Goal: Communication & Community: Answer question/provide support

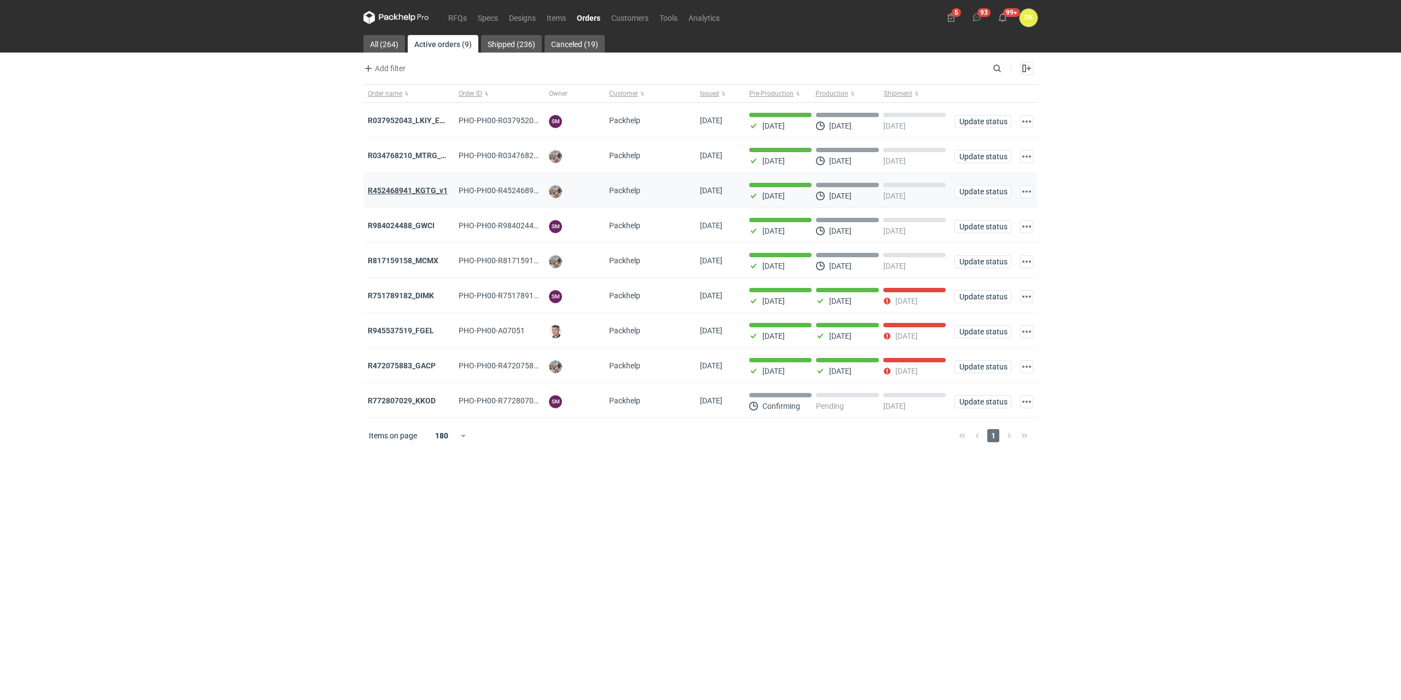
click at [417, 189] on strong "R452468941_KGTG_v1" at bounding box center [408, 190] width 80 height 9
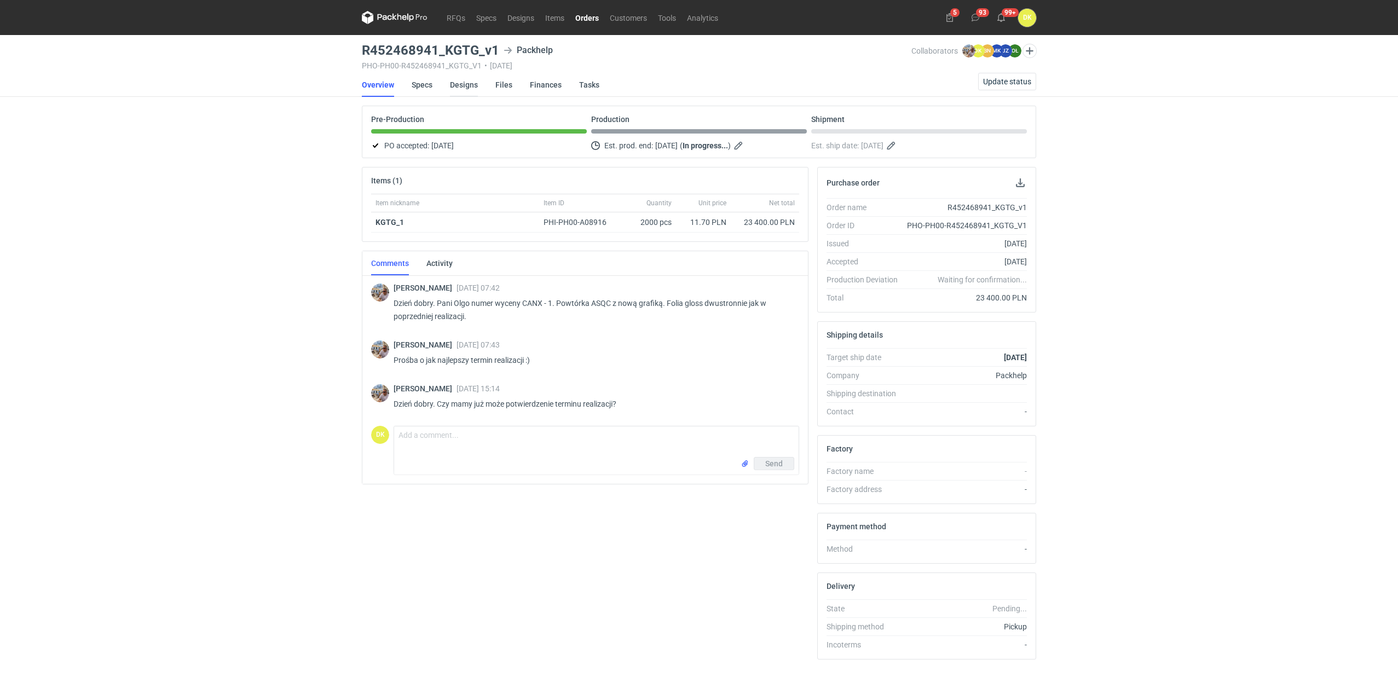
click at [467, 85] on link "Designs" at bounding box center [464, 85] width 28 height 24
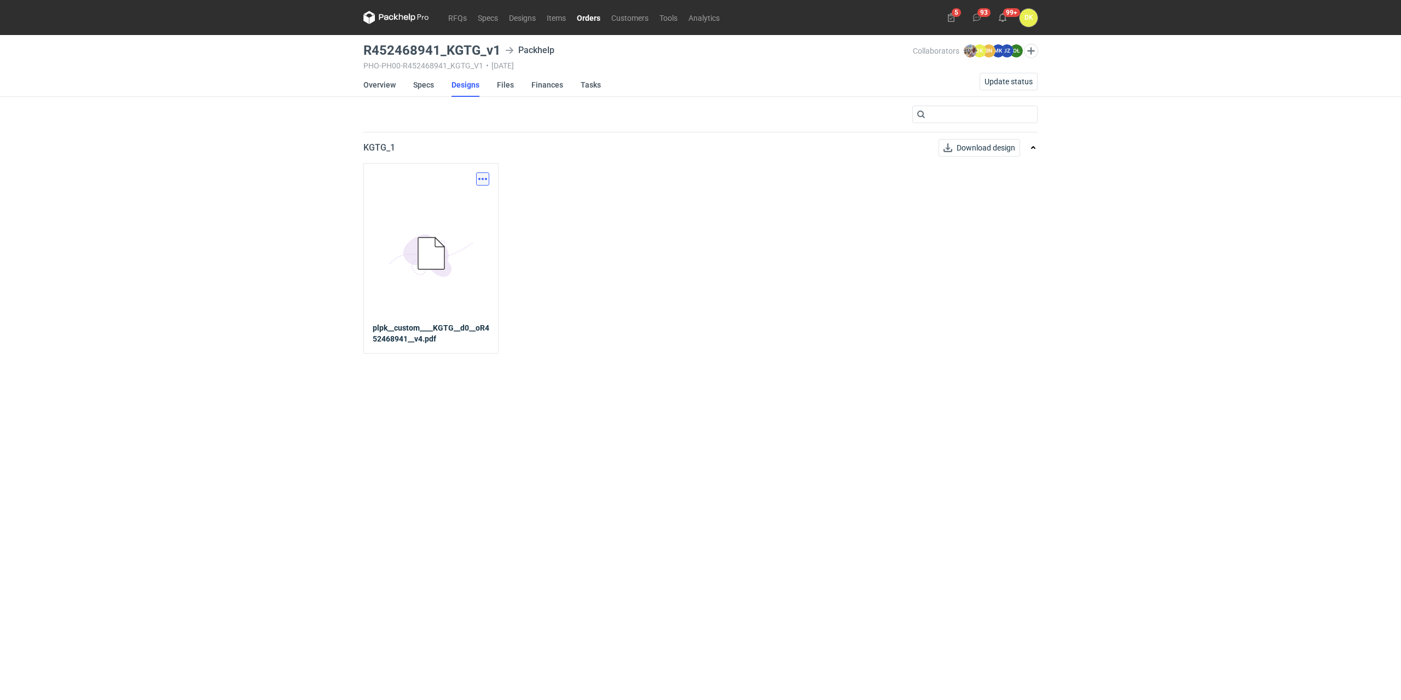
click at [487, 181] on button "button" at bounding box center [482, 178] width 13 height 13
click at [490, 16] on link "Specs" at bounding box center [487, 17] width 31 height 13
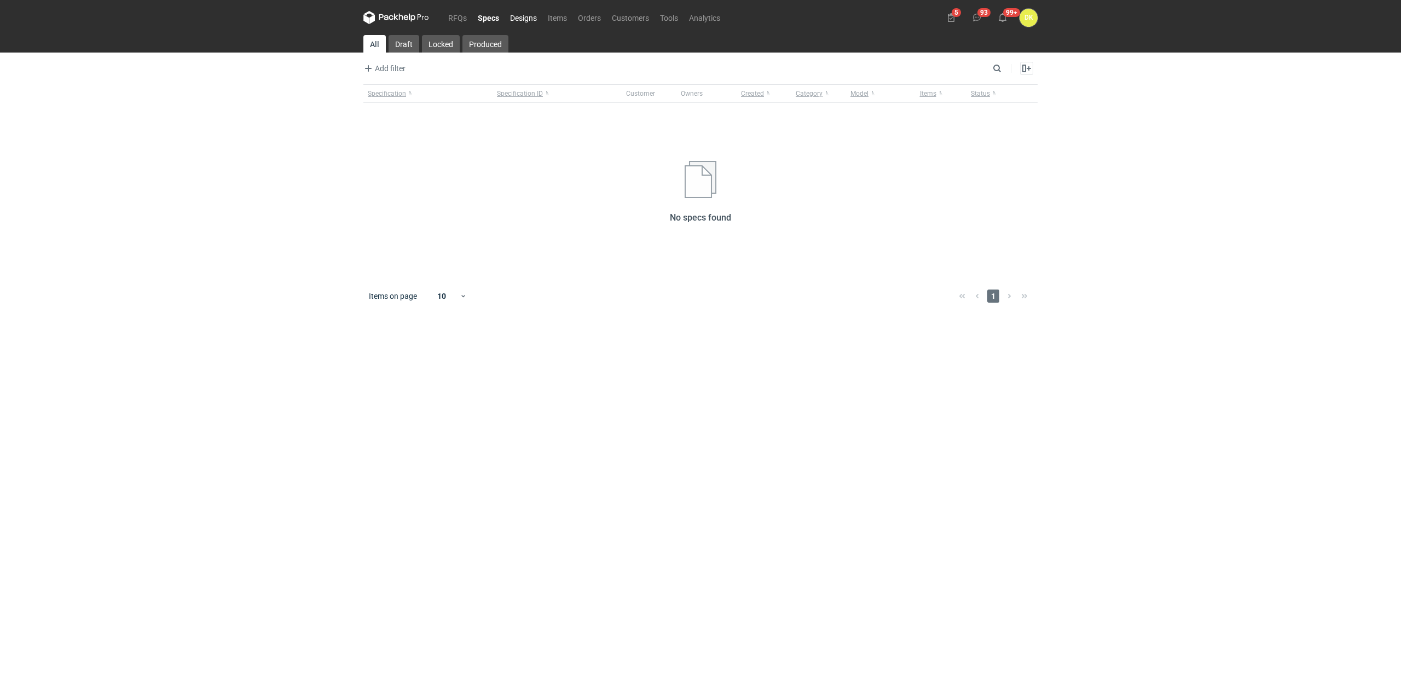
click at [530, 18] on link "Designs" at bounding box center [524, 17] width 38 height 13
click at [593, 16] on link "Orders" at bounding box center [590, 17] width 34 height 13
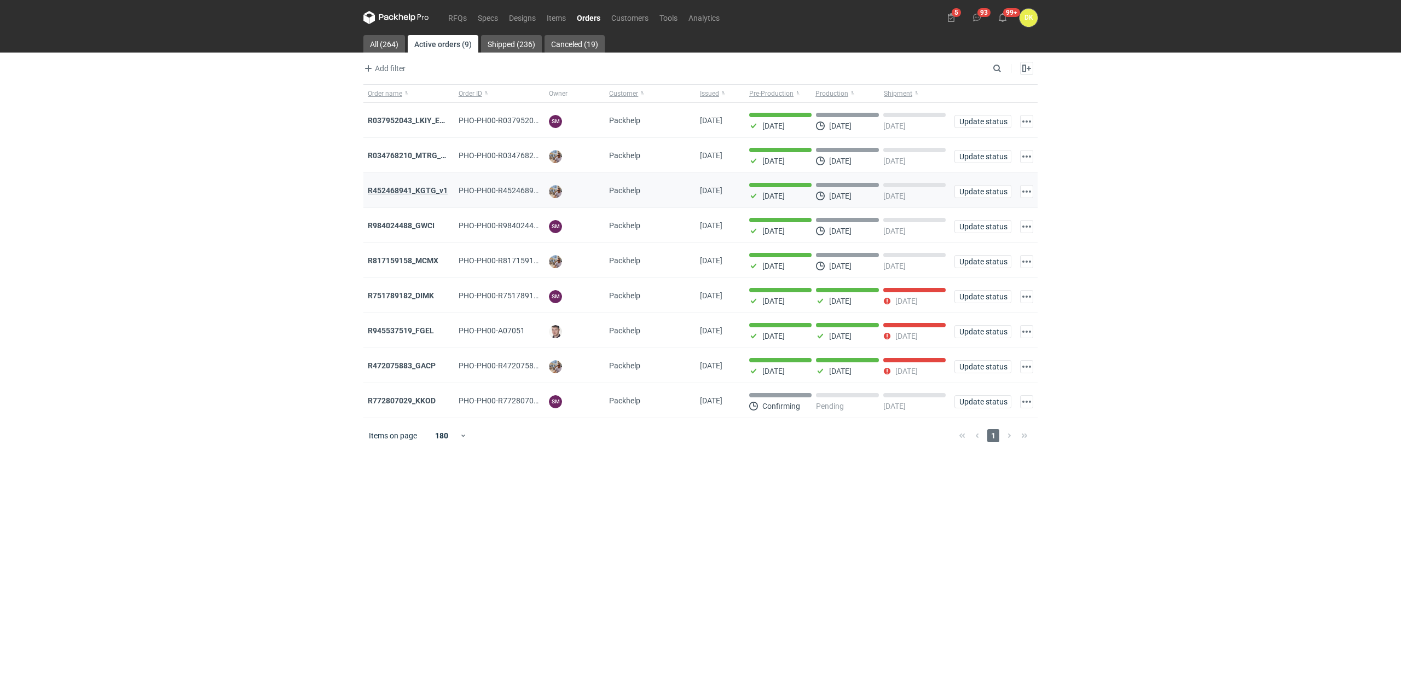
click at [425, 192] on strong "R452468941_KGTG_v1" at bounding box center [408, 190] width 80 height 9
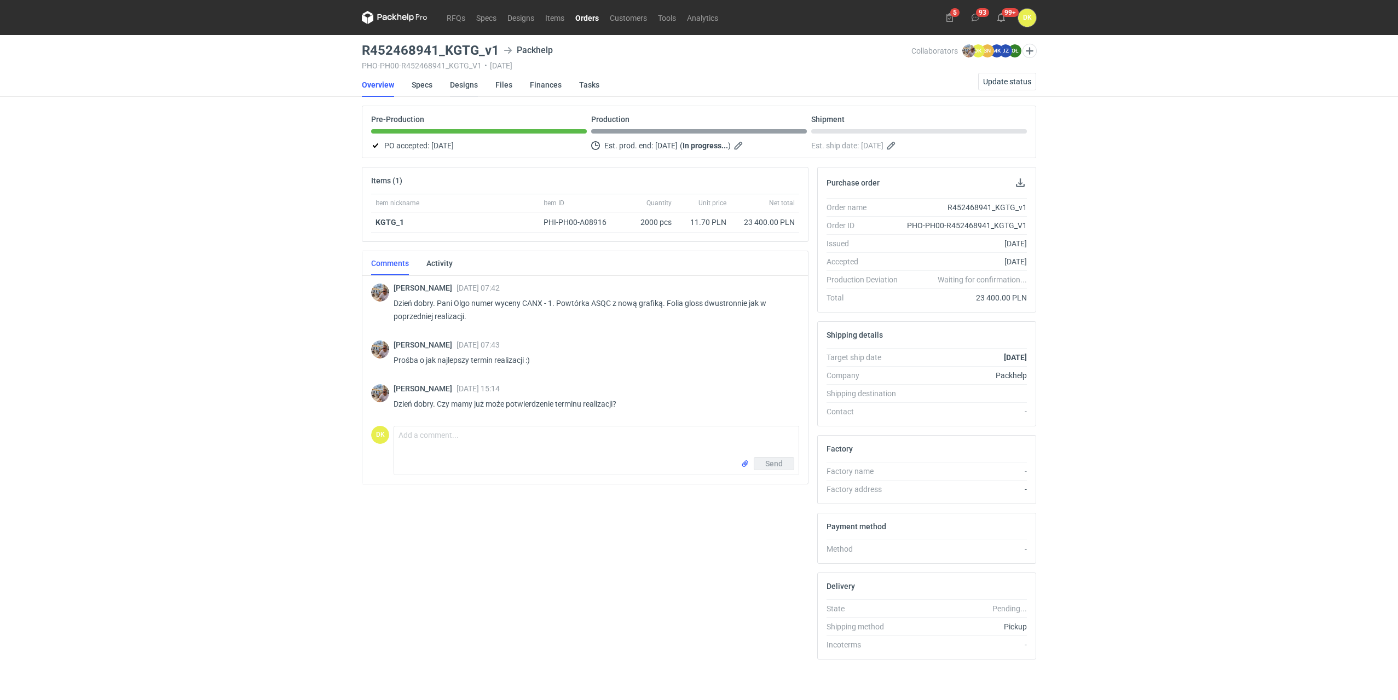
click at [464, 78] on link "Designs" at bounding box center [464, 85] width 28 height 24
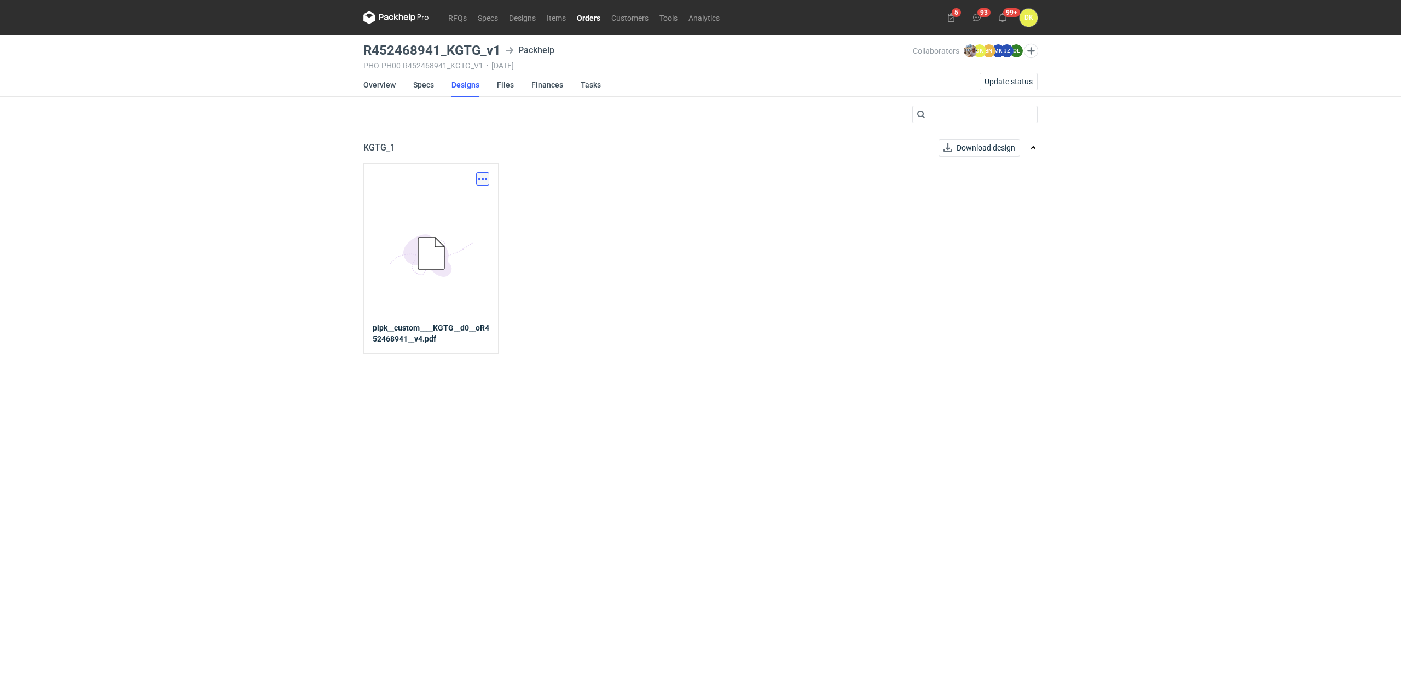
click at [480, 177] on button "button" at bounding box center [482, 178] width 13 height 13
click at [447, 201] on link "Download design part" at bounding box center [434, 203] width 101 height 18
drag, startPoint x: 503, startPoint y: 48, endPoint x: 356, endPoint y: 55, distance: 146.3
click at [356, 55] on div "RFQs Specs Designs Items Orders Customers Tools Analytics 5 93 99+ DK [PERSON_N…" at bounding box center [700, 350] width 1401 height 700
copy h3 "R452468941_KGTG_v1"
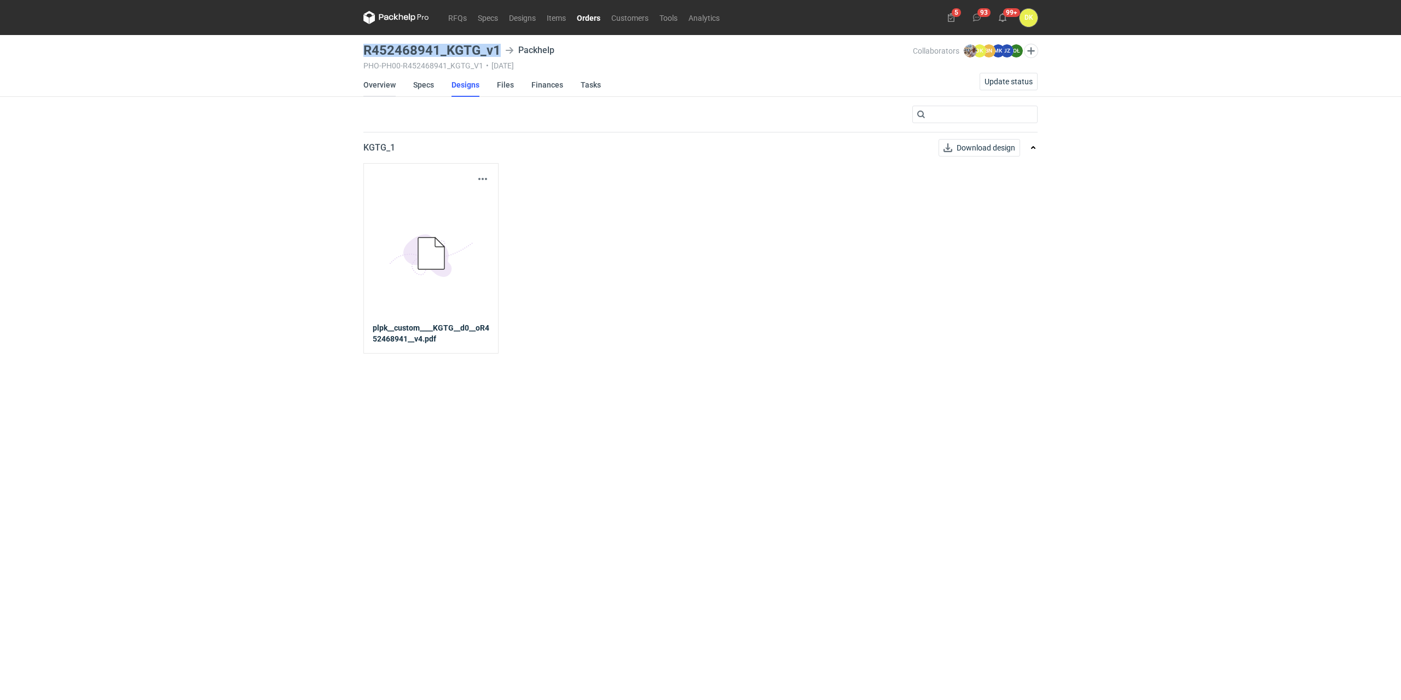
click at [377, 86] on link "Overview" at bounding box center [379, 85] width 32 height 24
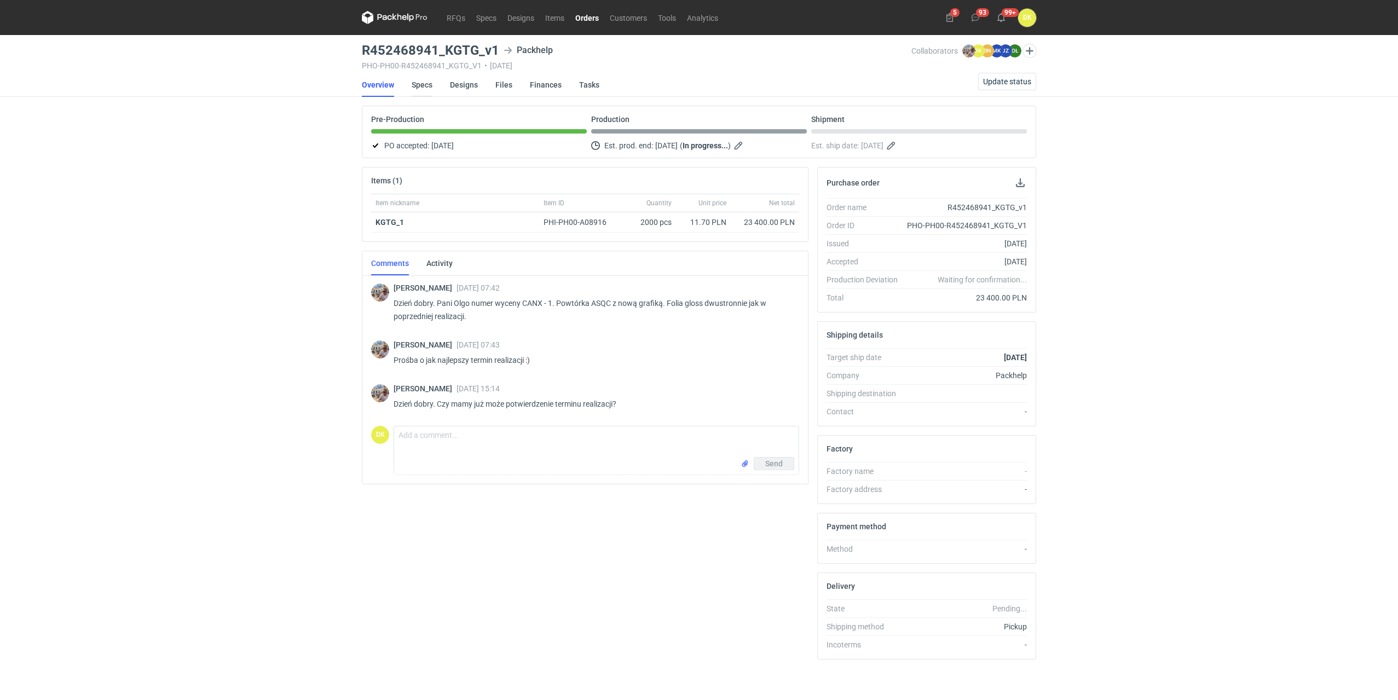
click at [423, 89] on link "Specs" at bounding box center [422, 85] width 21 height 24
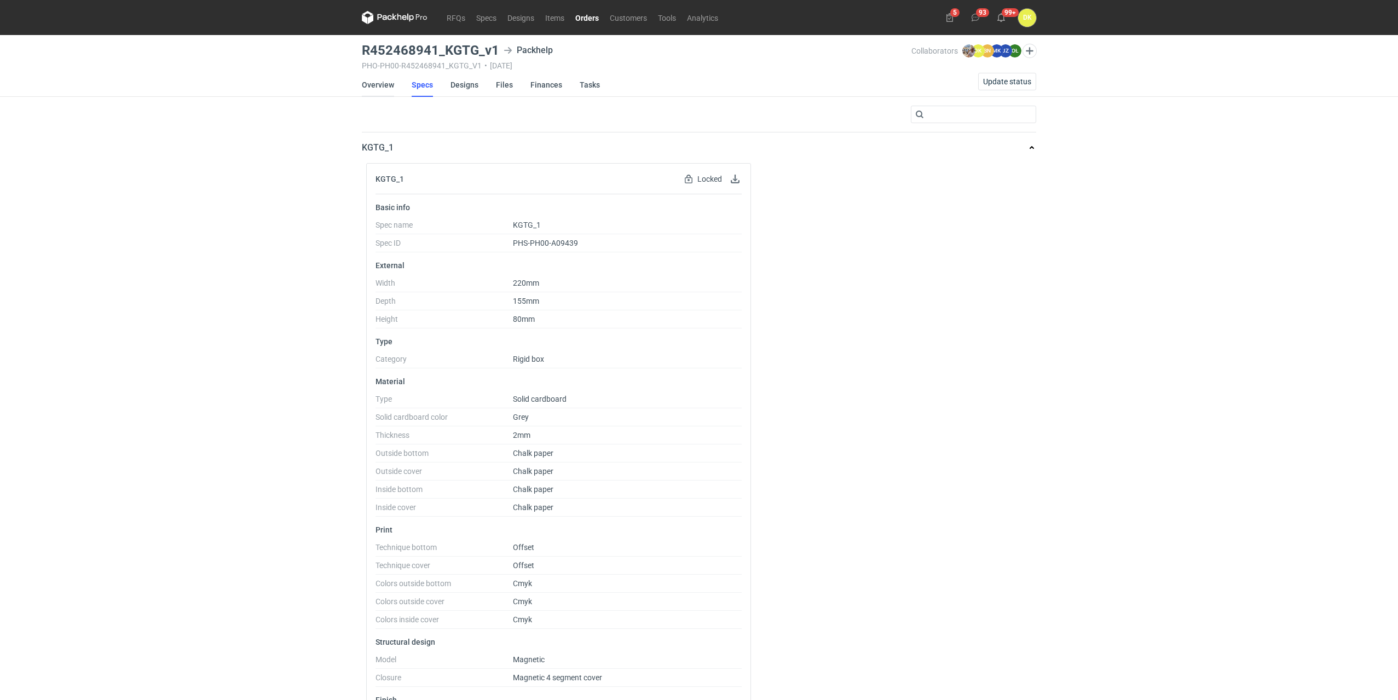
click at [374, 82] on link "Overview" at bounding box center [378, 85] width 32 height 24
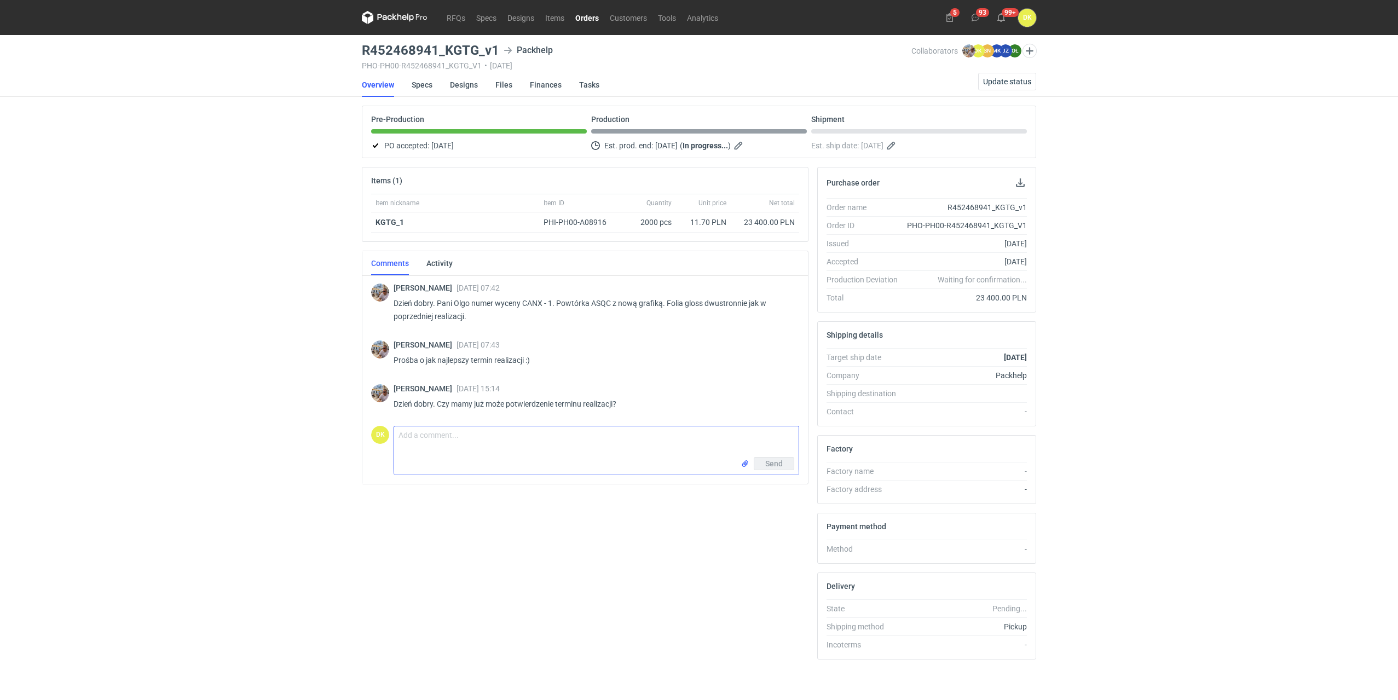
click at [475, 442] on textarea "Comment message" at bounding box center [596, 441] width 405 height 31
click at [742, 446] on textarea "Dzień dobry [PERSON_NAME]. Wg. specyfikacji zadruk boxa ma byc na zewnątrz, nat…" at bounding box center [596, 441] width 405 height 31
click at [636, 451] on textarea "Dzień dobry [PERSON_NAME]. Wg. specyfikacji zadruk boxa ma byc na zewnątrz, nat…" at bounding box center [596, 441] width 405 height 31
drag, startPoint x: 673, startPoint y: 449, endPoint x: 494, endPoint y: 423, distance: 181.0
click at [494, 423] on div "DK Comment message Dzień dobry [PERSON_NAME]. Wg. specyfikacji zadruk boxa ma b…" at bounding box center [585, 449] width 428 height 54
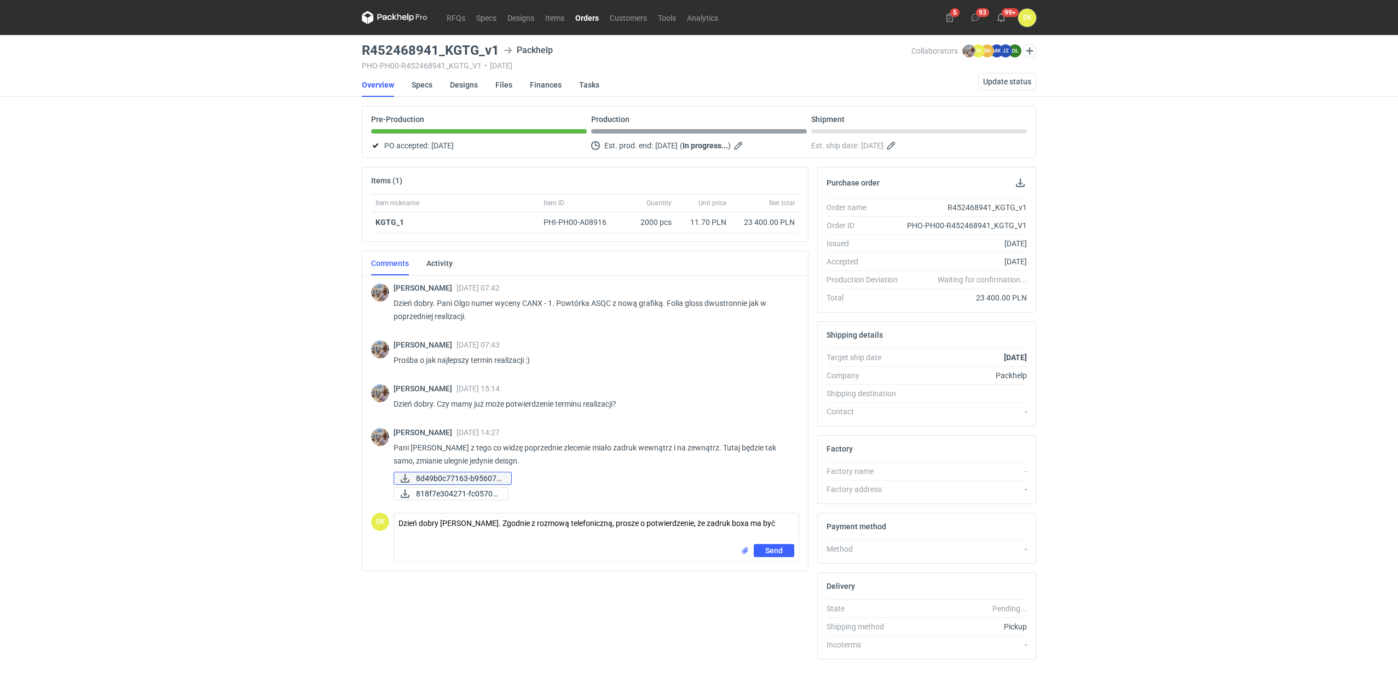
click at [475, 480] on span "8d49b0c77163-b95607e..." at bounding box center [459, 478] width 86 height 12
click at [461, 497] on span "818f7e304271-fc05708..." at bounding box center [457, 494] width 83 height 12
click at [591, 543] on textarea "Dzień dobry [PERSON_NAME]. Zgodnie z rozmową telefoniczną, prosze o potwierdzen…" at bounding box center [596, 528] width 405 height 31
drag, startPoint x: 777, startPoint y: 523, endPoint x: 492, endPoint y: 523, distance: 285.8
click at [492, 523] on textarea "Dzień dobry [PERSON_NAME]. Zgodnie z rozmową telefoniczną, prosze o potwierdzen…" at bounding box center [596, 528] width 405 height 31
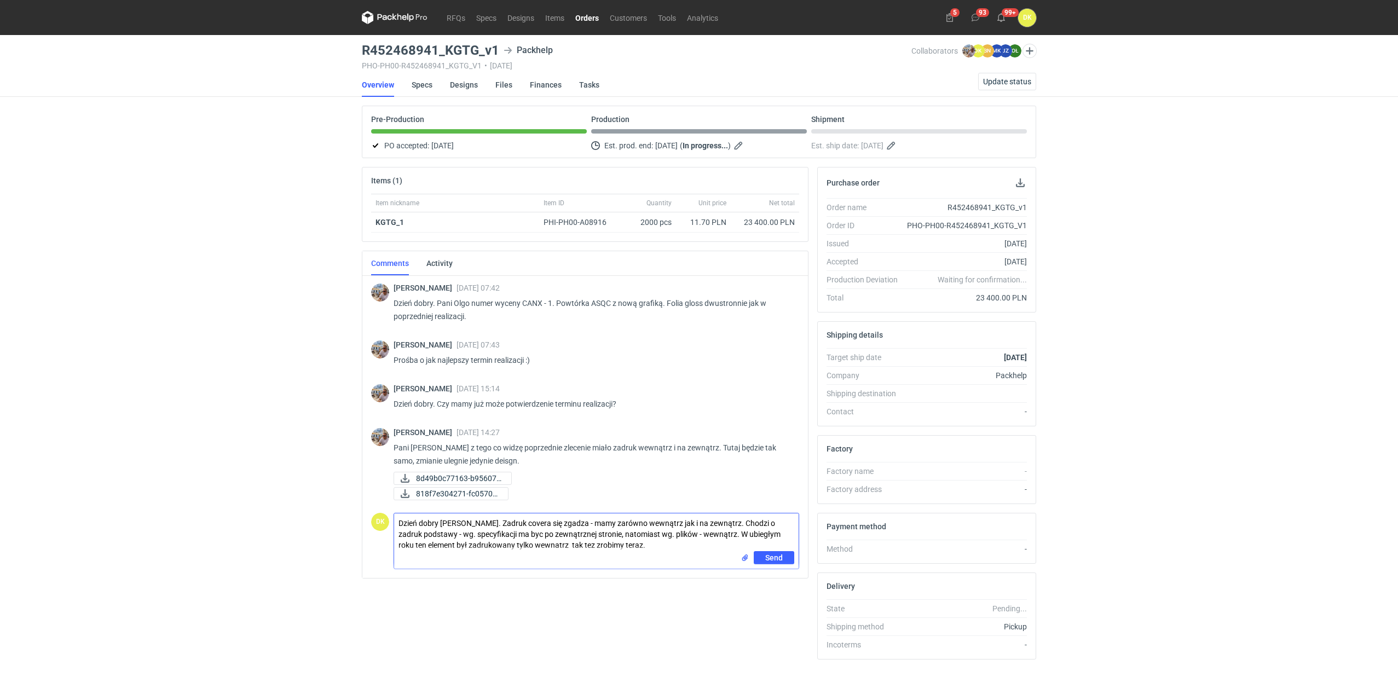
click at [516, 536] on textarea "Dzień dobry [PERSON_NAME]. Zadruk covera się zgadza - mamy zarówno wewnątrz jak…" at bounding box center [596, 532] width 405 height 38
click at [552, 534] on textarea "Dzień dobry [PERSON_NAME]. Zadruk covera się zgadza - mamy zarówno wewnątrz jak…" at bounding box center [596, 532] width 405 height 38
click at [615, 538] on textarea "Dzień dobry [PERSON_NAME]. Zadruk covera się zgadza - mamy zarówno wewnątrz jak…" at bounding box center [596, 532] width 405 height 38
click at [525, 547] on textarea "Dzień dobry [PERSON_NAME]. Zadruk covera się zgadza - mamy zarówno wewnątrz jak…" at bounding box center [596, 532] width 405 height 38
click at [695, 529] on textarea "Dzień dobry [PERSON_NAME]. Zadruk covera się zgadza - mamy zarówno wewnątrz jak…" at bounding box center [596, 532] width 405 height 38
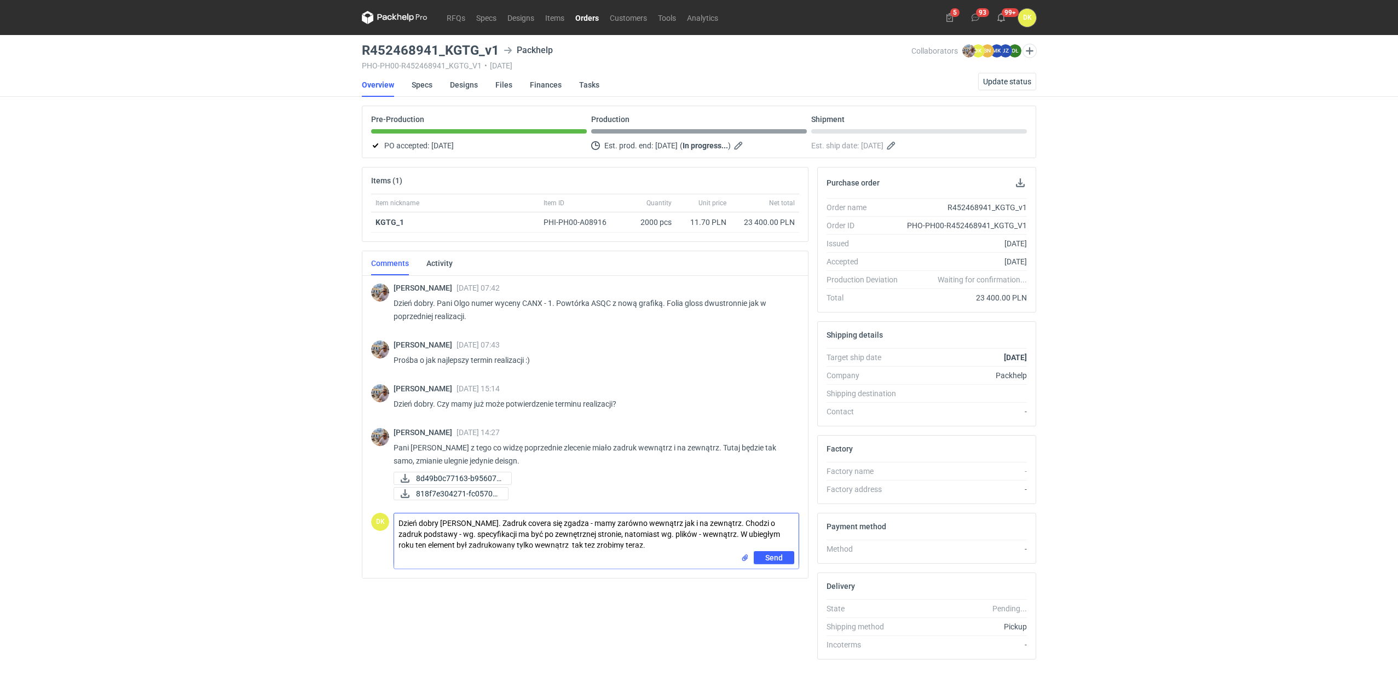
click at [434, 532] on textarea "Dzień dobry [PERSON_NAME]. Zadruk covera się zgadza - mamy zarówno wewnątrz jak…" at bounding box center [596, 532] width 405 height 38
drag, startPoint x: 628, startPoint y: 550, endPoint x: 344, endPoint y: 516, distance: 286.7
click at [344, 516] on div "RFQs Specs Designs Items Orders Customers Tools Analytics 5 93 99+ DK [PERSON_N…" at bounding box center [699, 350] width 1398 height 700
type textarea "Dzień dobry [PERSON_NAME]. Zadruk covera się zgadza - mamy zarówno wewnątrz jak…"
click at [419, 84] on link "Specs" at bounding box center [422, 85] width 21 height 24
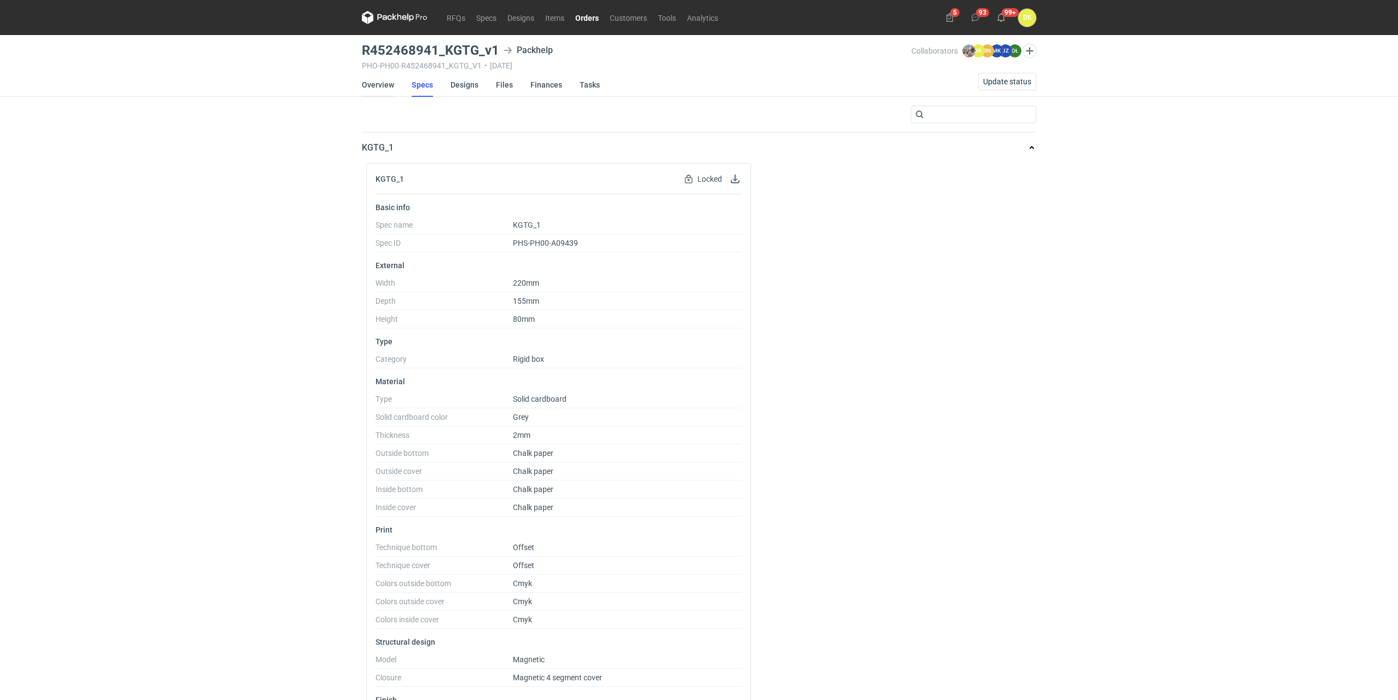
click at [373, 82] on link "Overview" at bounding box center [378, 85] width 32 height 24
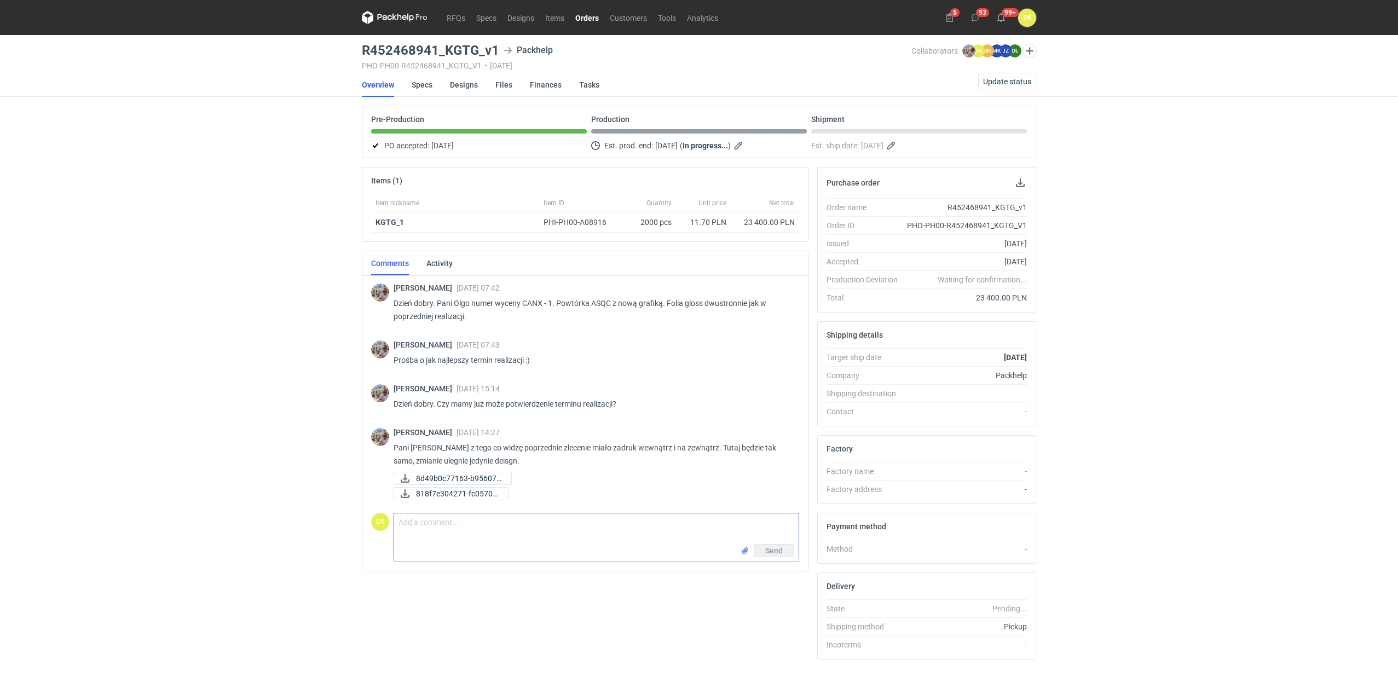
click at [417, 523] on textarea "Comment message" at bounding box center [596, 528] width 405 height 31
paste textarea "Dzień dobry [PERSON_NAME]. Zadruk covera się zgadza - mamy zarówno wewnątrz jak…"
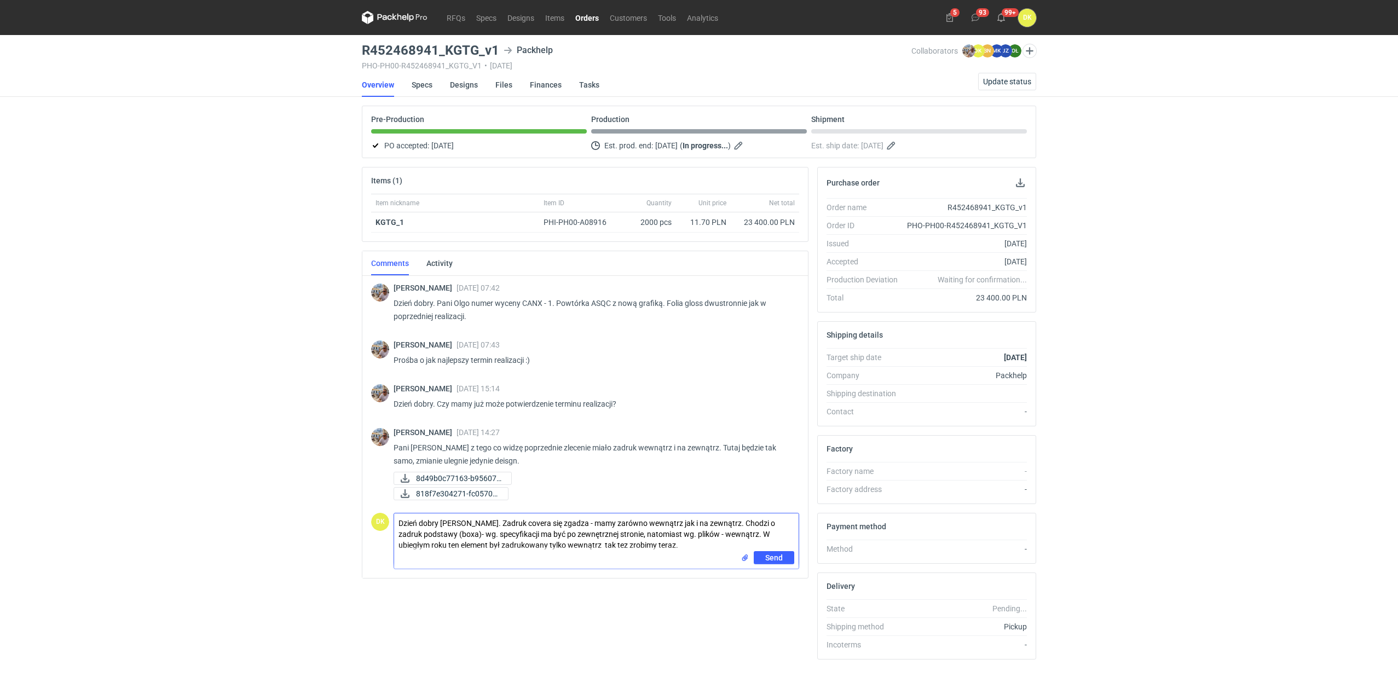
click at [454, 531] on textarea "Dzień dobry [PERSON_NAME]. Zadruk covera się zgadza - mamy zarówno wewnątrz jak…" at bounding box center [596, 532] width 405 height 38
drag, startPoint x: 455, startPoint y: 535, endPoint x: 399, endPoint y: 534, distance: 56.4
click at [399, 534] on textarea "Dzień dobry [PERSON_NAME]. Zadruk covera się zgadza - mamy zarówno wewnątrz jak…" at bounding box center [596, 532] width 405 height 38
click at [541, 543] on textarea "Dzień dobry [PERSON_NAME]. Zadruk covera się zgadza - mamy zarówno wewnątrz jak…" at bounding box center [596, 532] width 405 height 38
click at [565, 545] on textarea "Dzień dobry [PERSON_NAME]. Zadruk covera się zgadza - mamy zarówno wewnątrz jak…" at bounding box center [596, 532] width 405 height 38
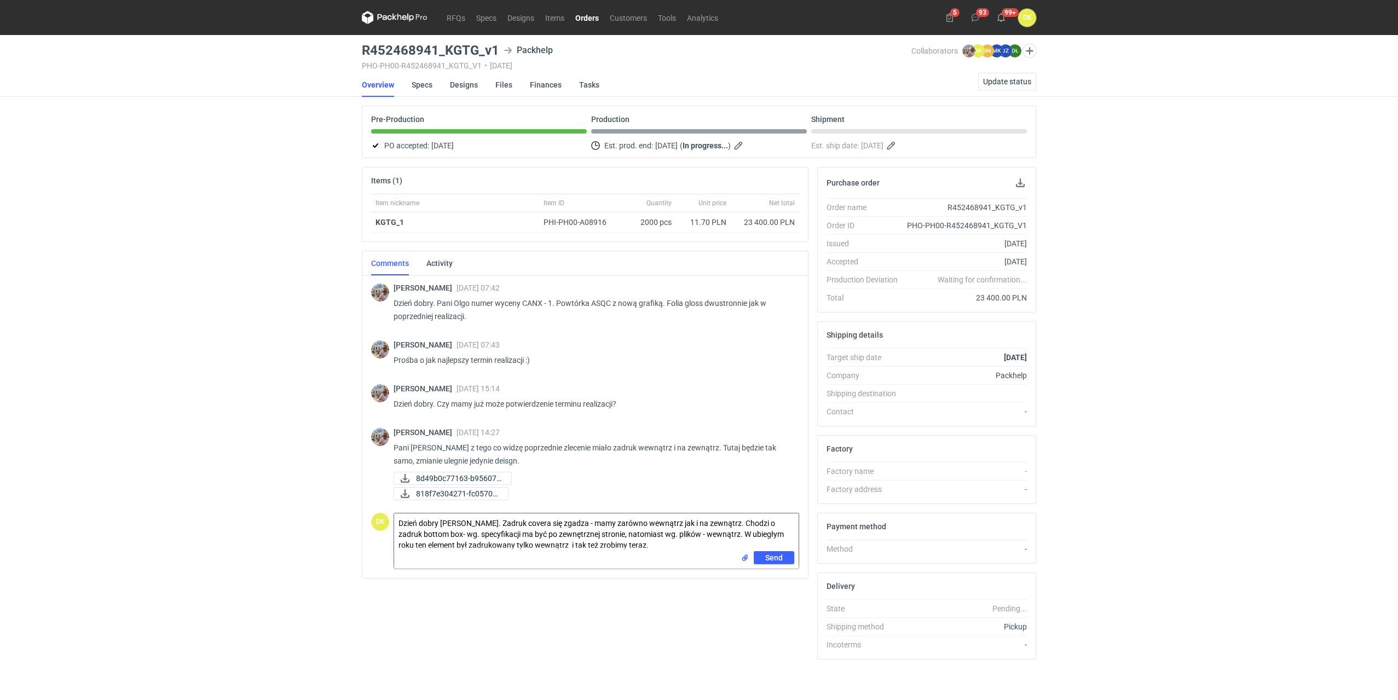
click at [638, 546] on textarea "Dzień dobry [PERSON_NAME]. Zadruk covera się zgadza - mamy zarówno wewnątrz jak…" at bounding box center [596, 532] width 405 height 38
click at [645, 546] on textarea "Dzień dobry [PERSON_NAME]. Zadruk covera się zgadza - mamy zarówno wewnątrz jak…" at bounding box center [596, 532] width 405 height 38
type textarea "Dzień dobry [PERSON_NAME]. Zadruk covera się zgadza - mamy zarówno wewnątrz jak…"
click at [786, 553] on button "Send" at bounding box center [774, 557] width 41 height 13
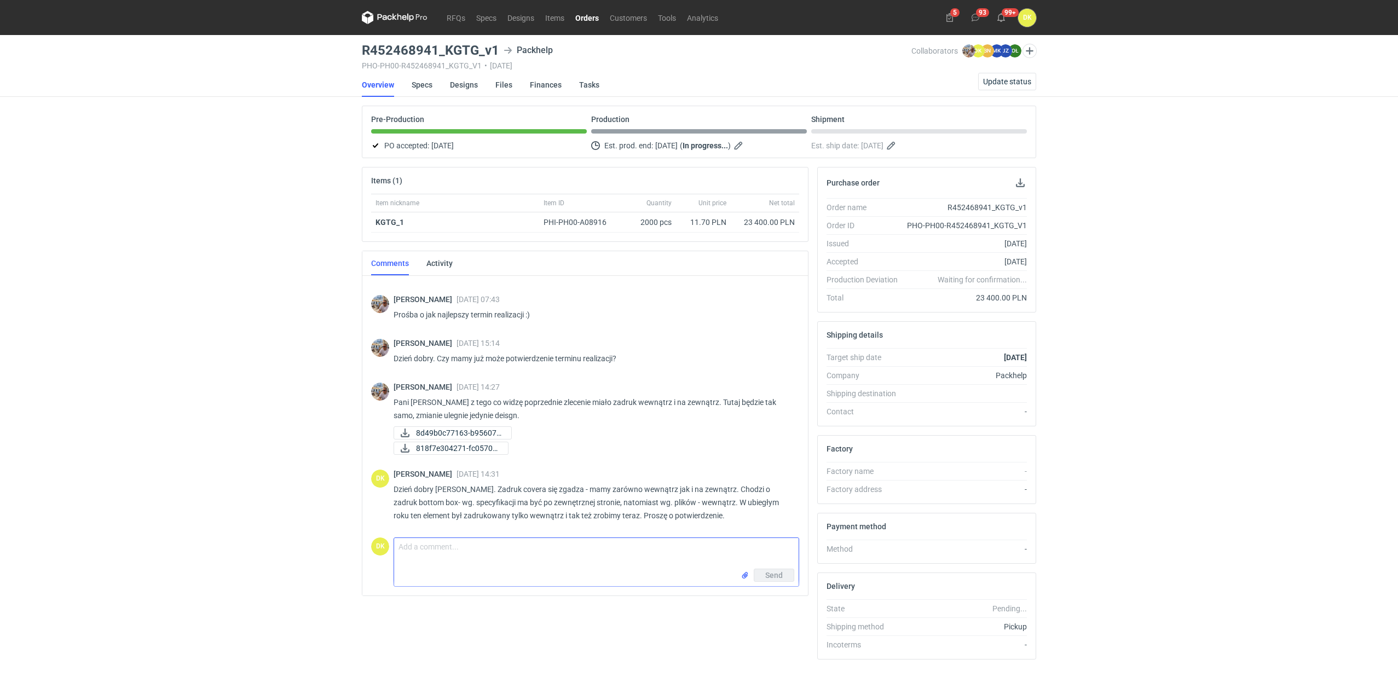
scroll to position [45, 0]
drag, startPoint x: 497, startPoint y: 49, endPoint x: 360, endPoint y: 51, distance: 137.4
click at [360, 51] on main "R452468941_KGTG_v1 Packhelp PHO-PH00-R452468941_KGTG_V1 • [DATE] Collaborators …" at bounding box center [698, 369] width 683 height 668
copy h3 "R452468941_KGTG_v1"
